Goal: Book appointment/travel/reservation

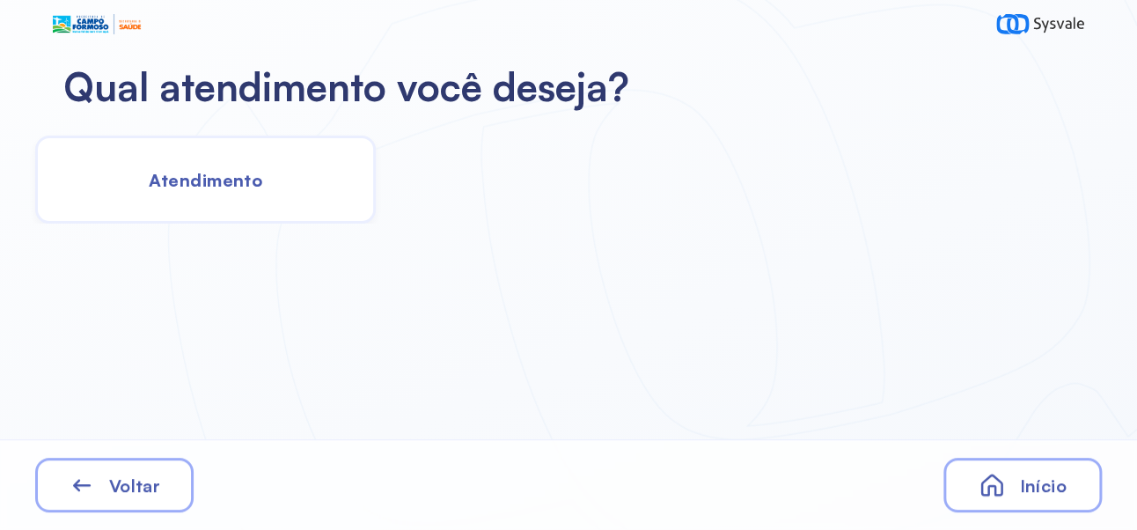
click at [141, 475] on span "Voltar" at bounding box center [134, 485] width 51 height 22
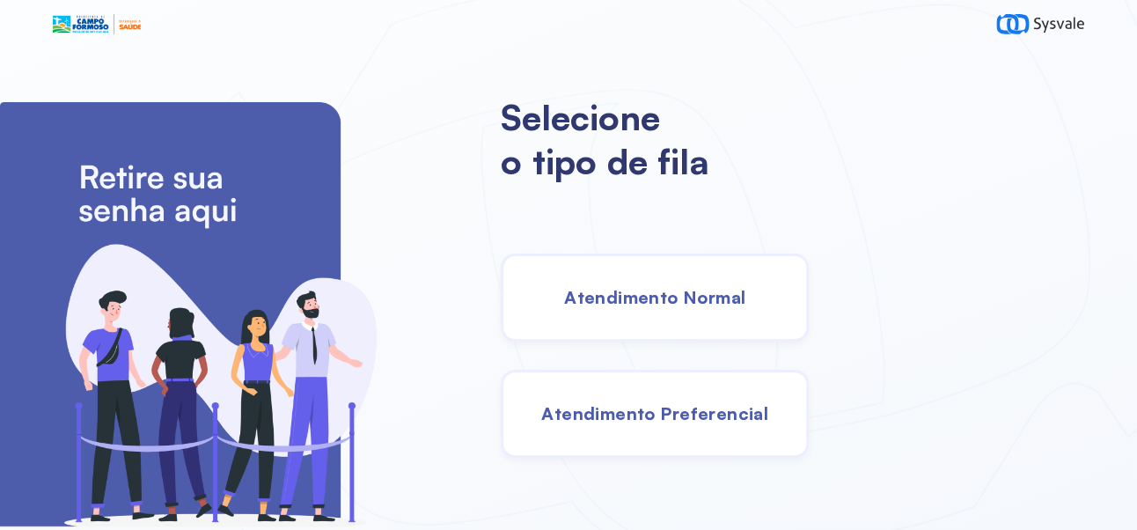
click at [768, 424] on span "Atendimento Preferencial" at bounding box center [654, 413] width 227 height 22
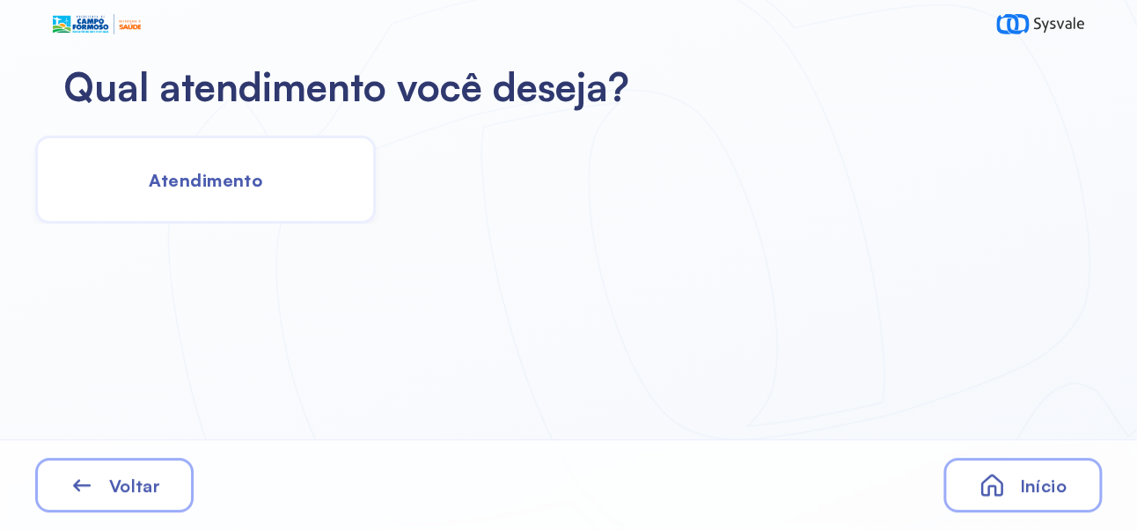
click at [1028, 497] on div "Início" at bounding box center [1022, 485] width 158 height 55
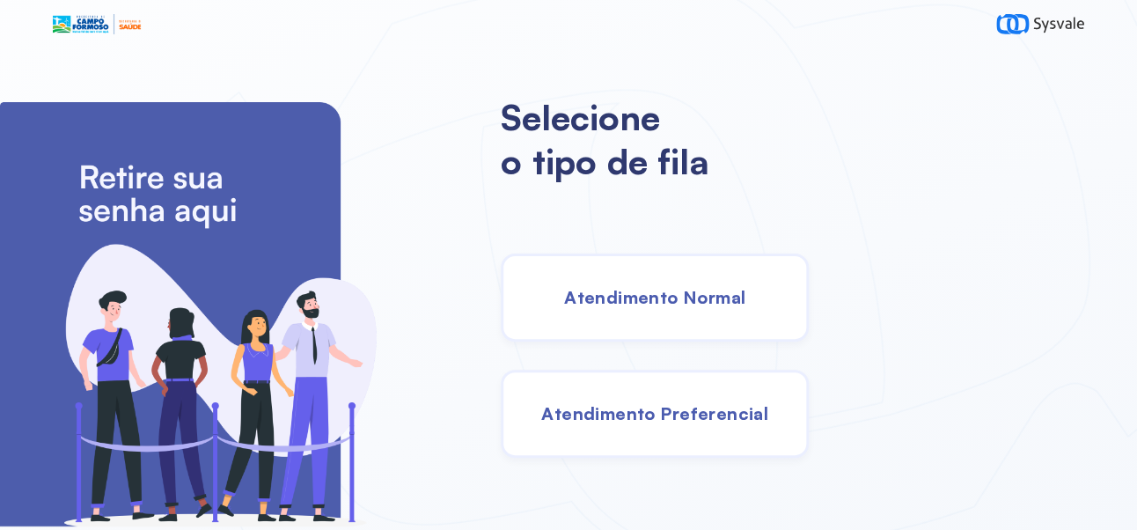
click at [809, 329] on div "Atendimento Normal" at bounding box center [655, 297] width 308 height 88
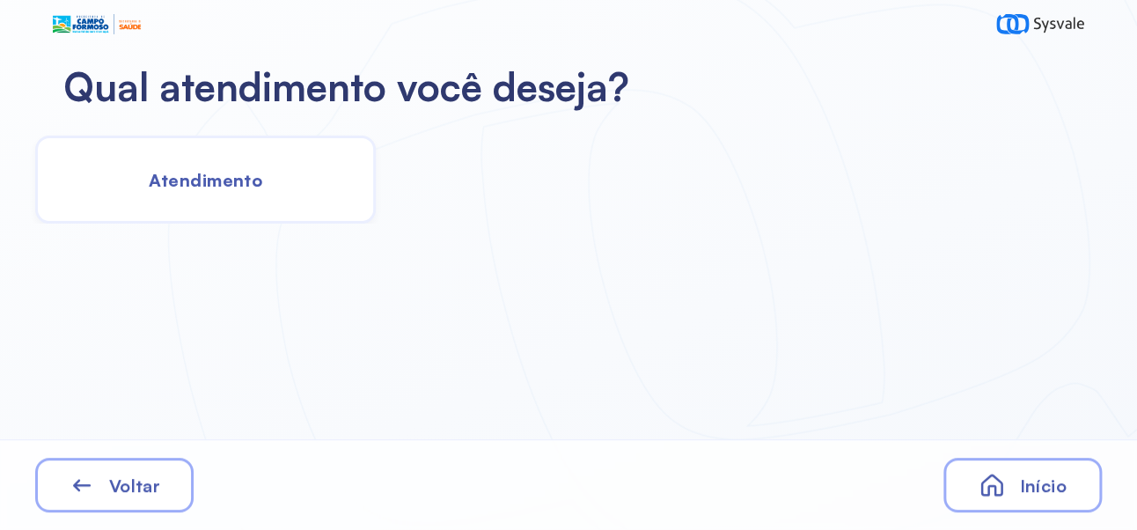
click at [297, 215] on div "Atendimento" at bounding box center [205, 180] width 341 height 88
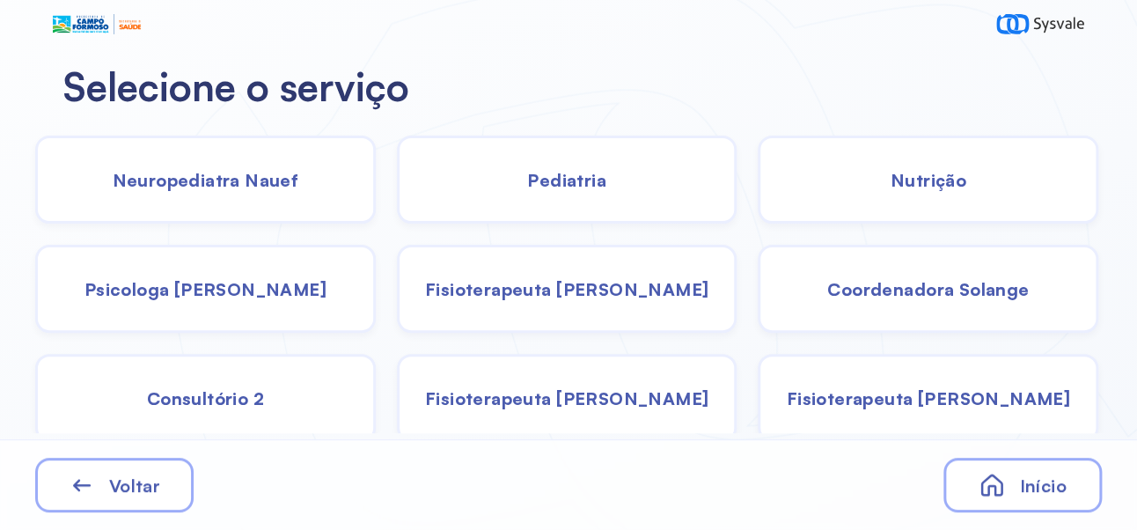
click at [647, 175] on div "Pediatria" at bounding box center [567, 180] width 341 height 88
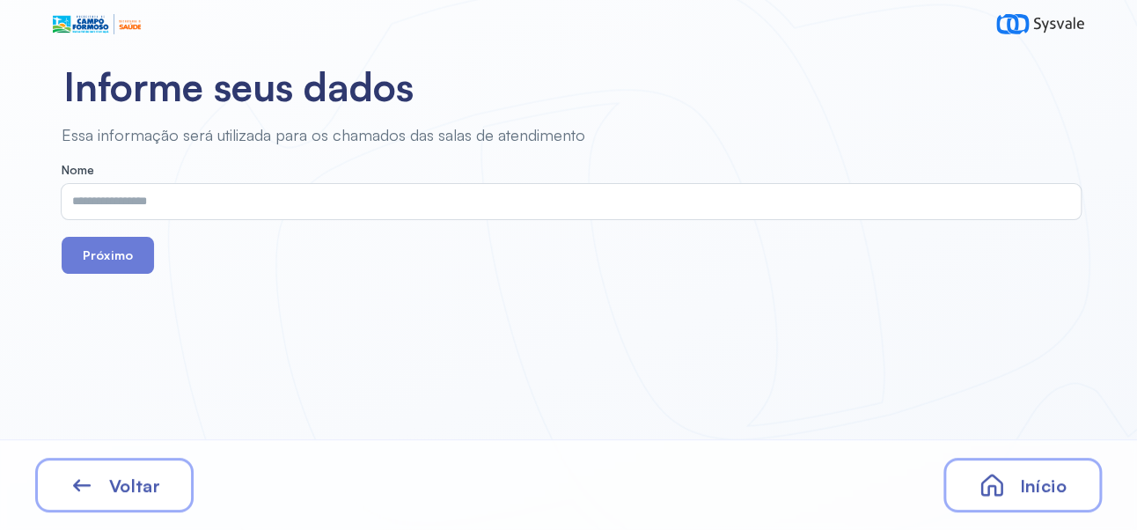
click at [374, 197] on input "text" at bounding box center [568, 201] width 1012 height 35
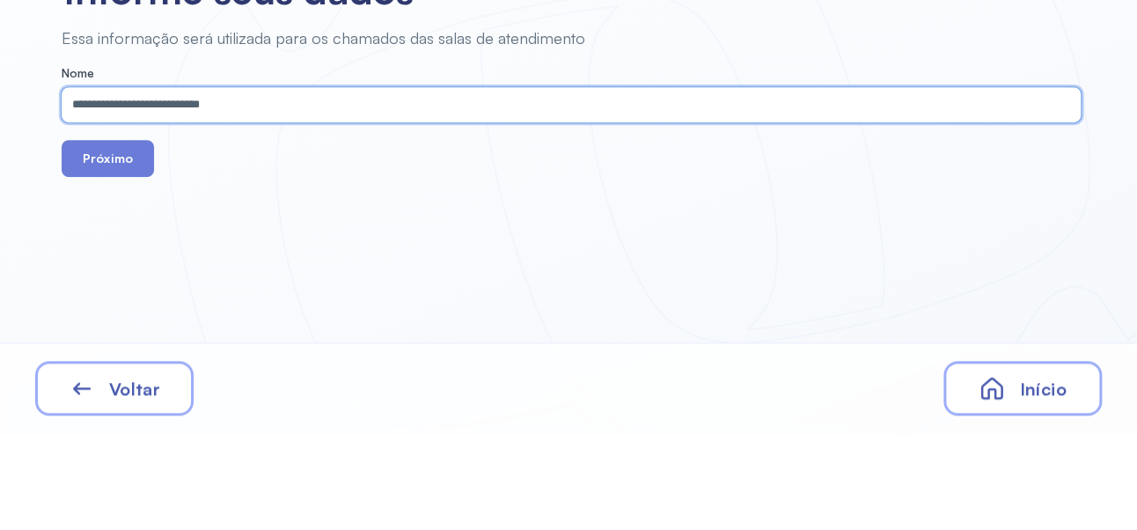
type input "**********"
click at [62, 237] on button "Próximo" at bounding box center [108, 255] width 92 height 37
